Goal: Task Accomplishment & Management: Use online tool/utility

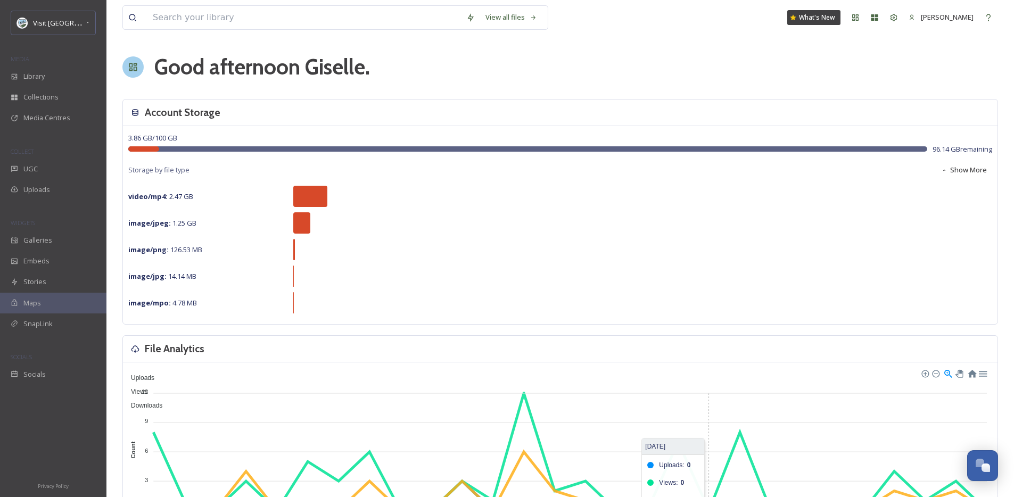
scroll to position [1554, 0]
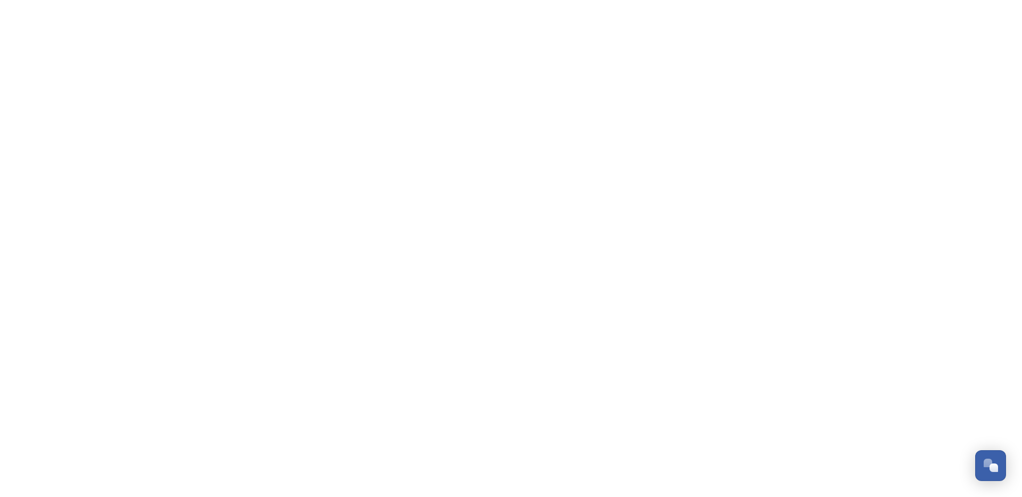
scroll to position [1554, 0]
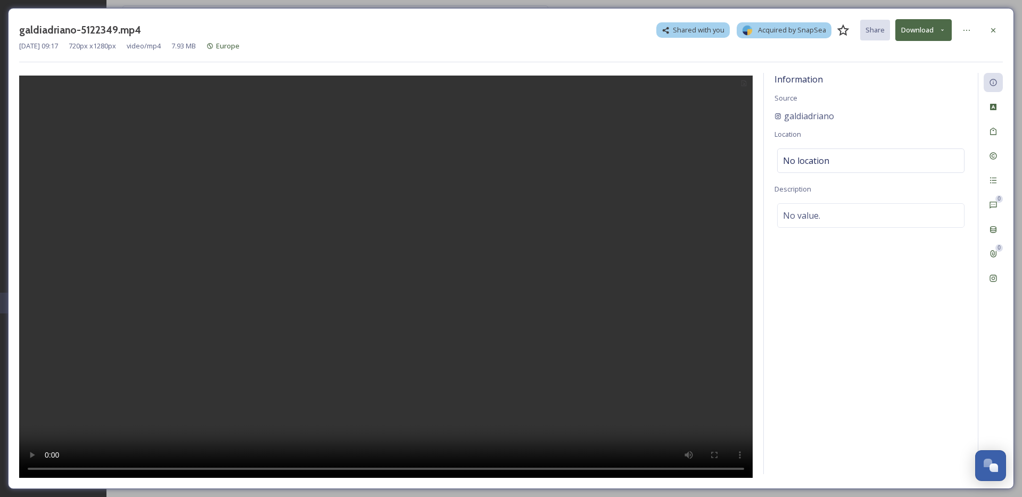
click at [924, 22] on button "Download" at bounding box center [924, 30] width 56 height 22
click at [913, 56] on span "Download Original (720 x 1280)" at bounding box center [896, 55] width 97 height 10
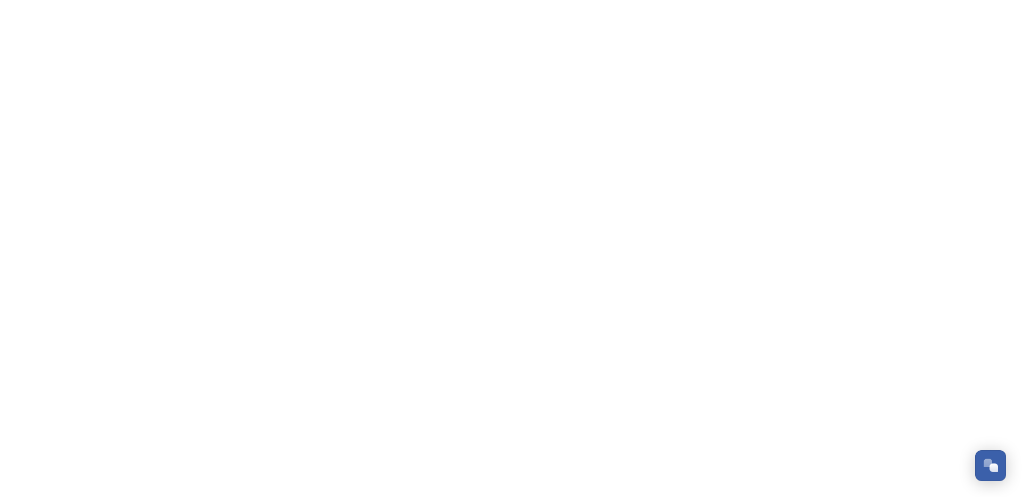
scroll to position [1554, 0]
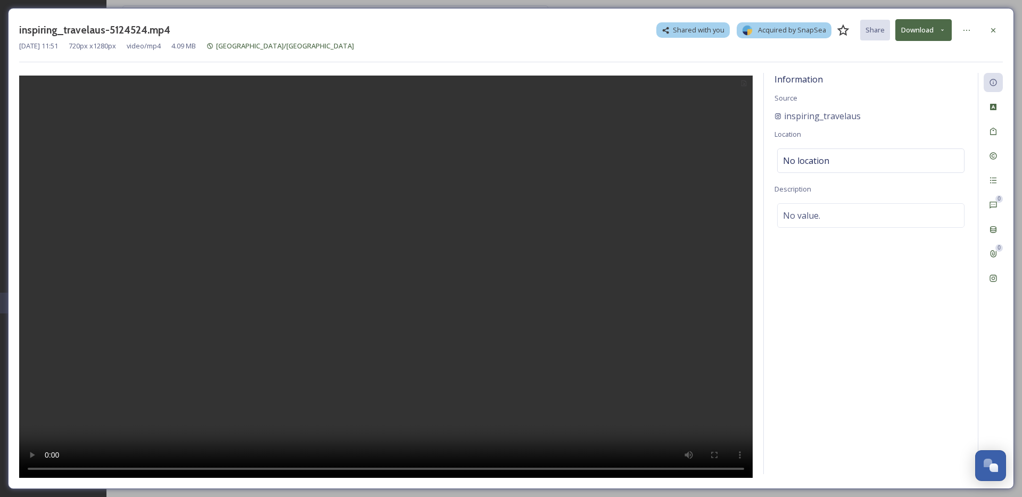
click at [936, 36] on button "Download" at bounding box center [924, 30] width 56 height 22
click at [918, 58] on span "Download Original (720 x 1280)" at bounding box center [896, 55] width 97 height 10
click at [838, 6] on div "inspiring_travelaus-5124524.mp4 Shared with you Acquired by SnapSea Share Downl…" at bounding box center [511, 248] width 1022 height 497
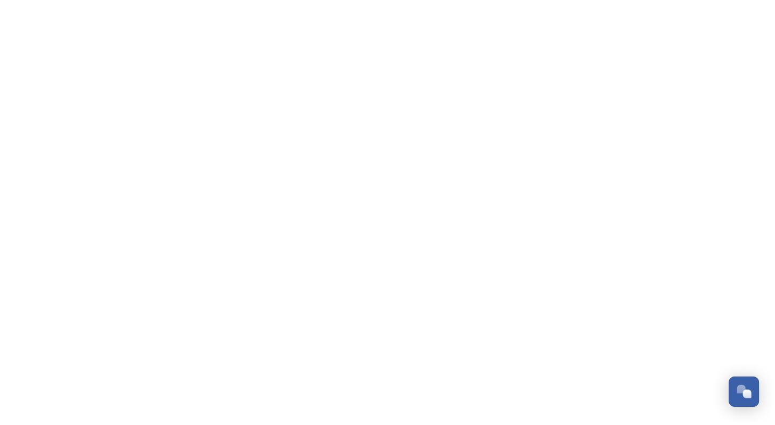
scroll to position [1554, 0]
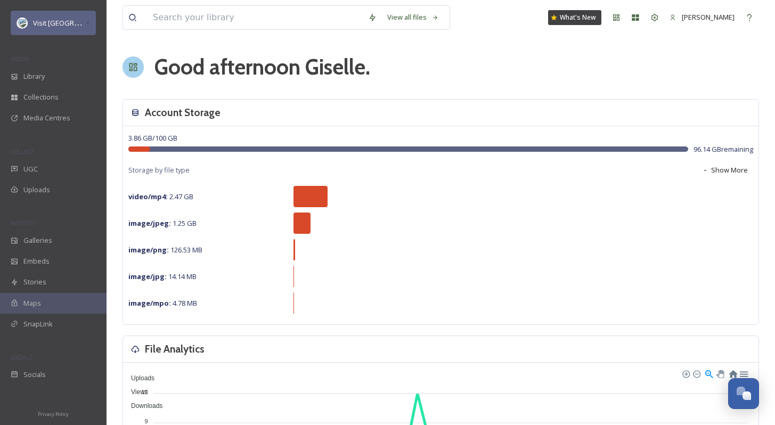
click at [79, 27] on span "Visit [GEOGRAPHIC_DATA] Parks" at bounding box center [84, 23] width 102 height 10
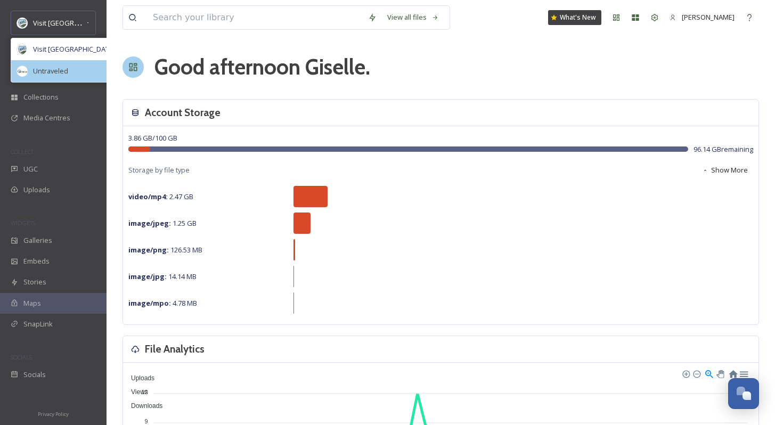
click at [71, 69] on div "Untraveled" at bounding box center [75, 71] width 129 height 22
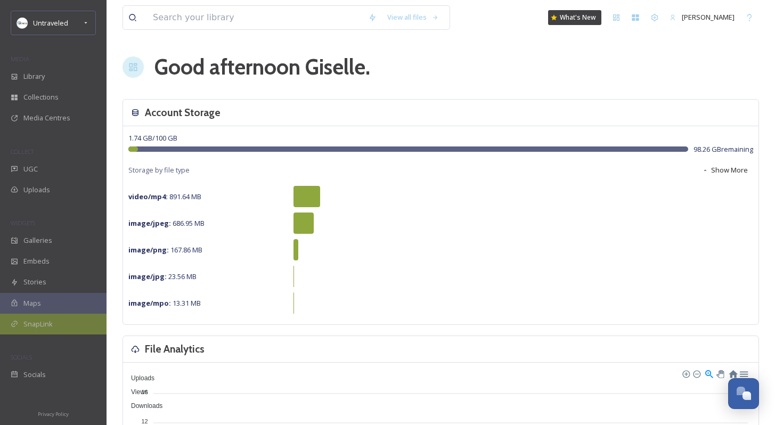
click at [52, 332] on div "SnapLink" at bounding box center [53, 324] width 106 height 21
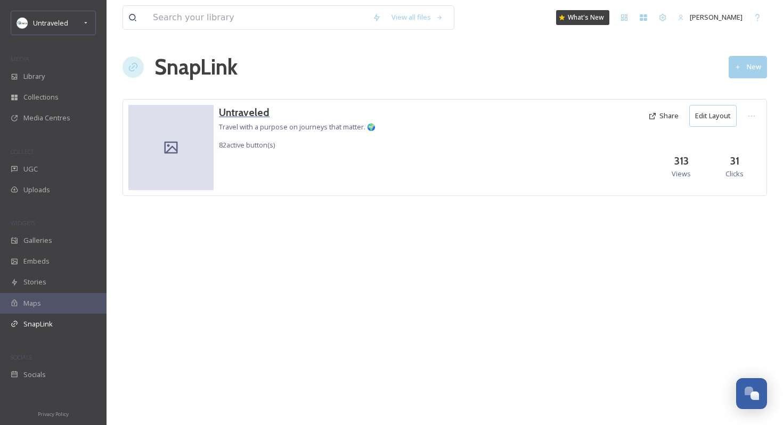
click at [262, 108] on h3 "Untraveled" at bounding box center [297, 112] width 157 height 15
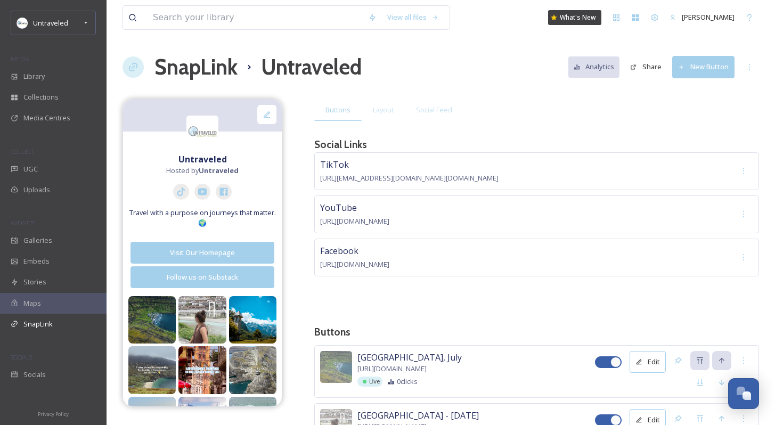
click at [699, 65] on button "New Button" at bounding box center [703, 67] width 62 height 22
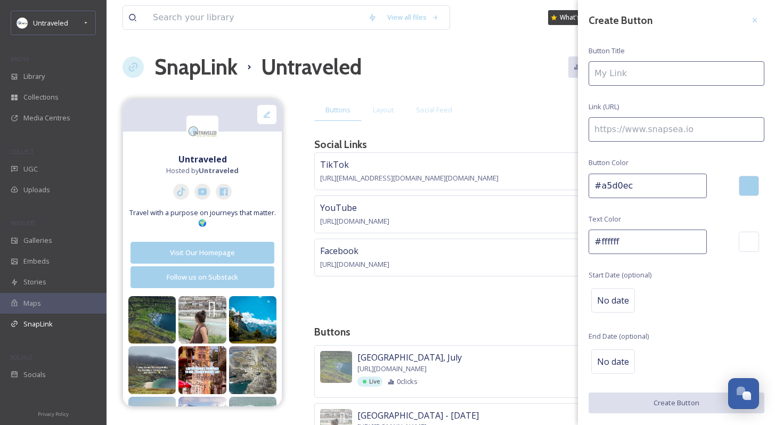
click at [699, 65] on input at bounding box center [676, 73] width 176 height 24
type input "Best Places To Visit In Ireland - August"
click at [692, 130] on input at bounding box center [676, 129] width 176 height 24
paste input "https://untraveled.com/5-of-the-best-places-to-visit-in-ireland/"
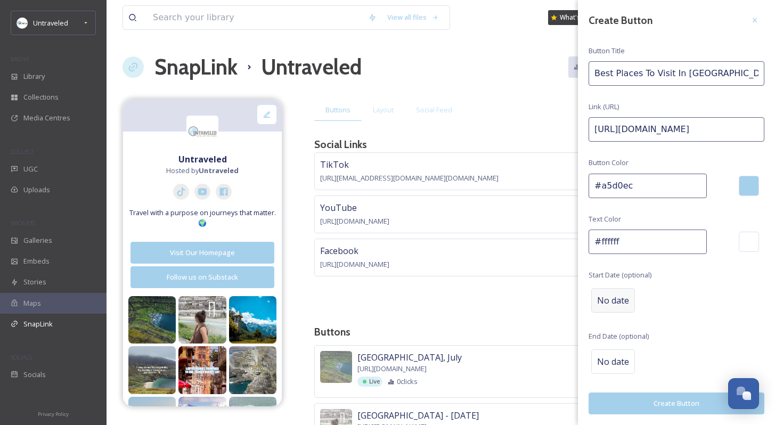
type input "https://untraveled.com/5-of-the-best-places-to-visit-in-ireland/"
click at [618, 301] on span "No date" at bounding box center [613, 300] width 32 height 13
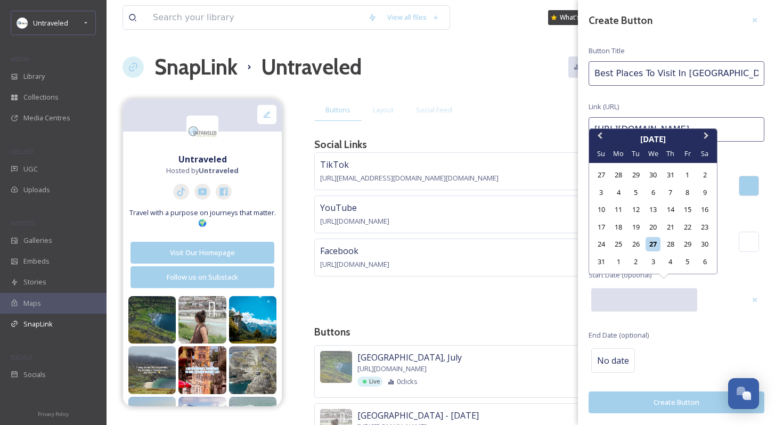
click at [618, 301] on input "text" at bounding box center [644, 299] width 106 height 23
click at [668, 246] on div "28" at bounding box center [670, 244] width 14 height 14
type input "08/28/2025"
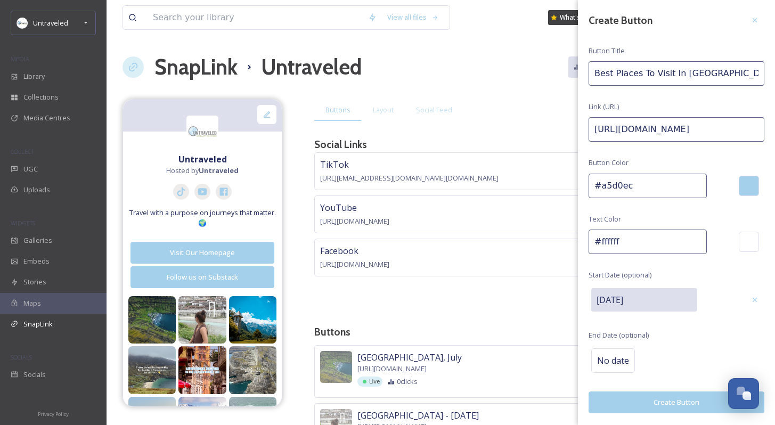
click at [710, 343] on div "Create Button Button Title Best Places To Visit In Ireland - August Link (URL) …" at bounding box center [676, 212] width 197 height 424
click at [685, 401] on button "Create Button" at bounding box center [676, 403] width 176 height 22
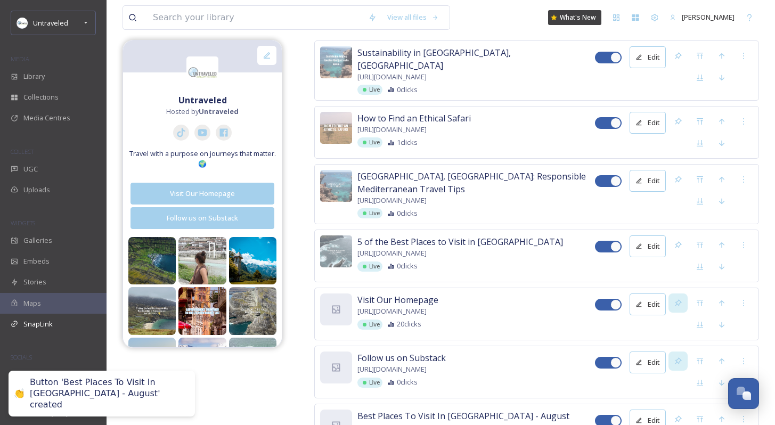
scroll to position [4864, 0]
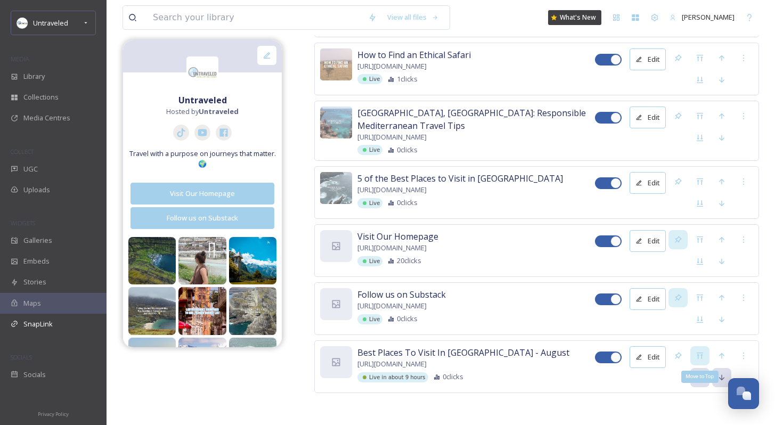
click at [699, 349] on div "Move to Top" at bounding box center [699, 355] width 19 height 19
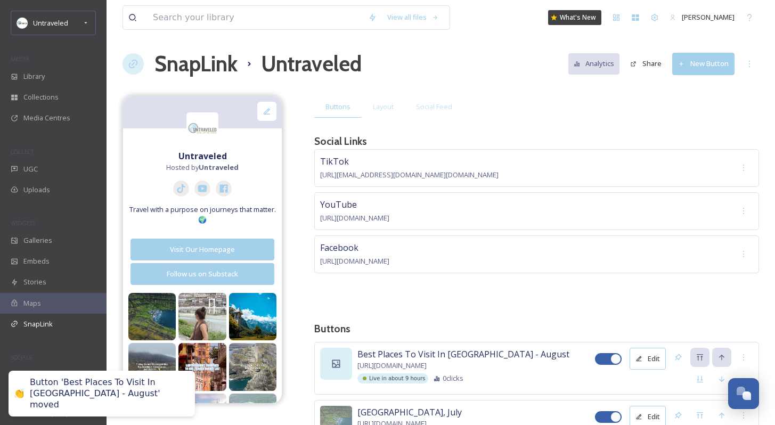
click at [336, 358] on icon at bounding box center [336, 363] width 11 height 11
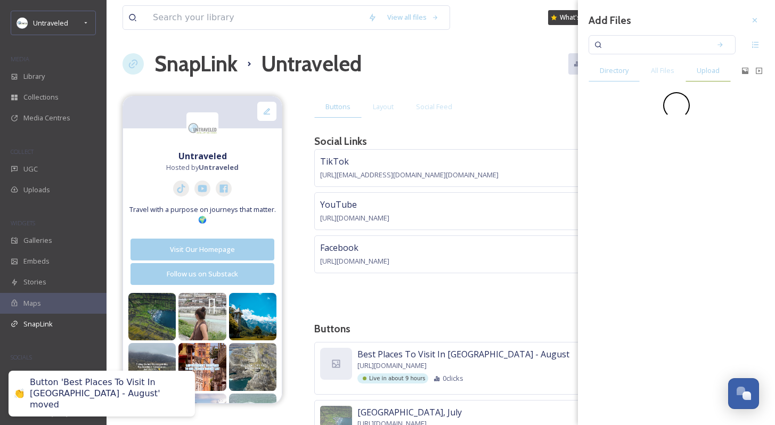
click at [727, 66] on div "Upload" at bounding box center [707, 71] width 45 height 22
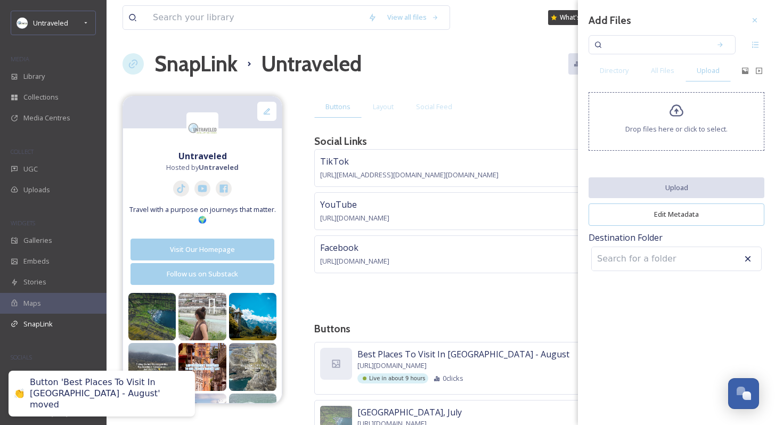
click at [667, 129] on span "Drop files here or click to select." at bounding box center [676, 129] width 102 height 10
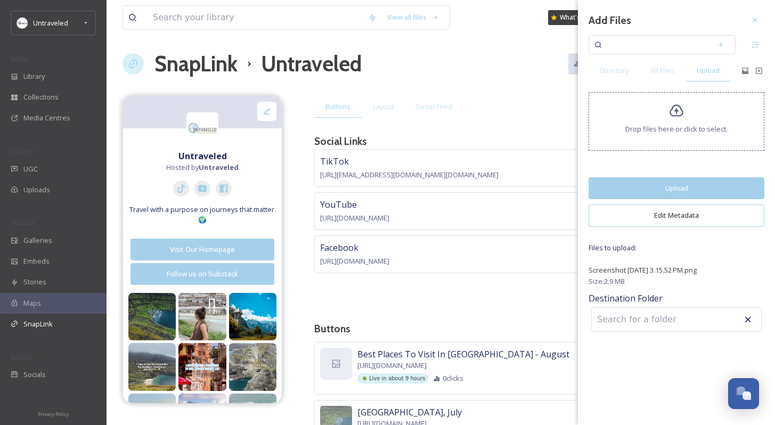
click at [666, 191] on button "Upload" at bounding box center [676, 188] width 176 height 22
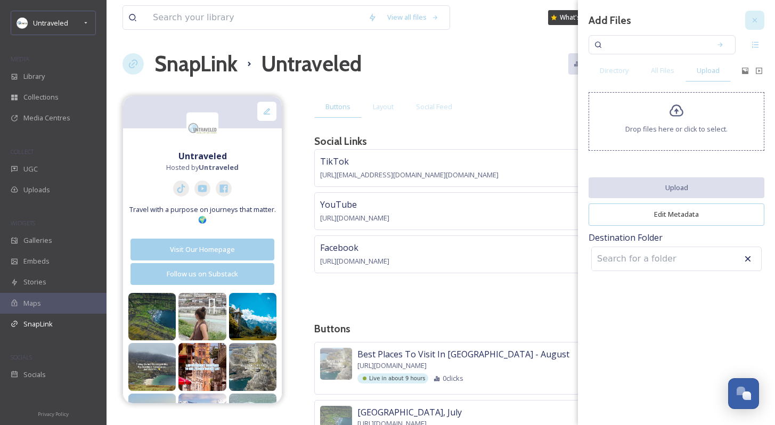
click at [752, 19] on icon at bounding box center [754, 20] width 9 height 9
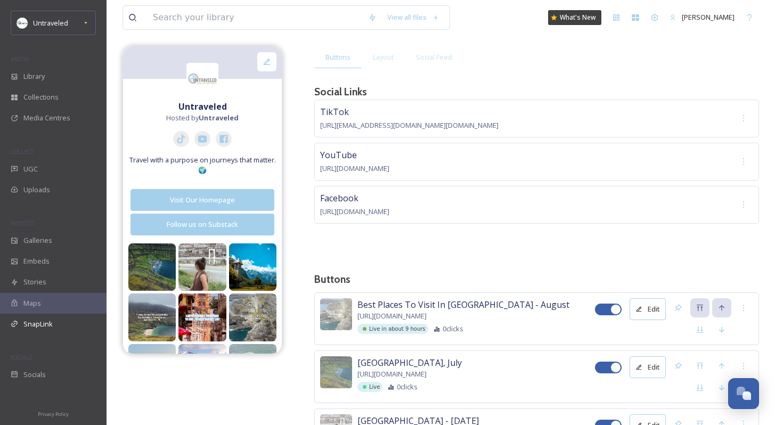
scroll to position [150, 0]
